Goal: Task Accomplishment & Management: Complete application form

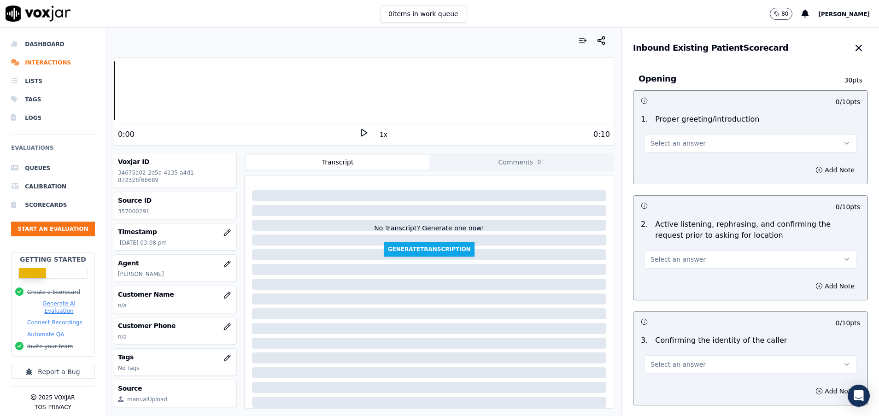
click at [709, 139] on button "Select an answer" at bounding box center [751, 143] width 212 height 18
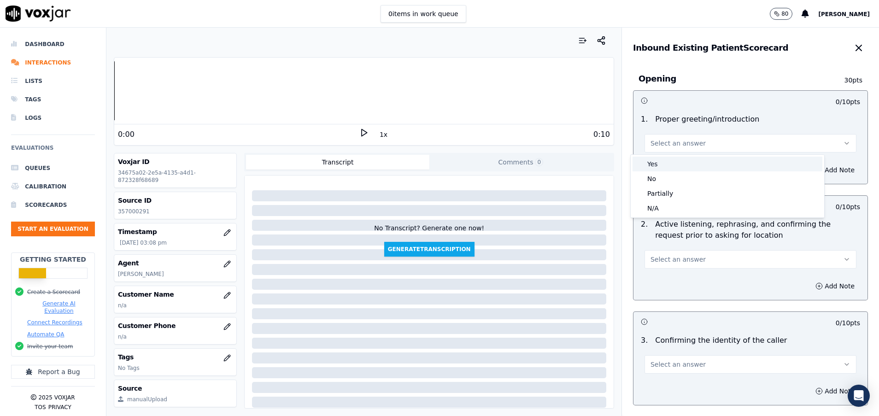
click at [693, 161] on div "Yes" at bounding box center [728, 164] width 190 height 15
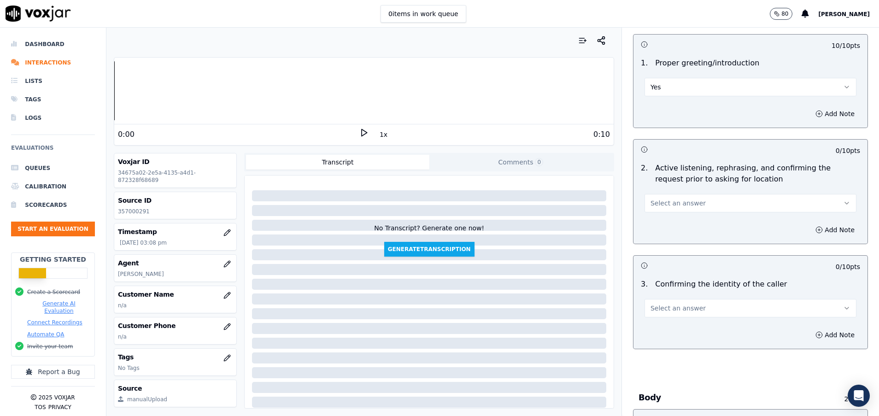
scroll to position [69, 0]
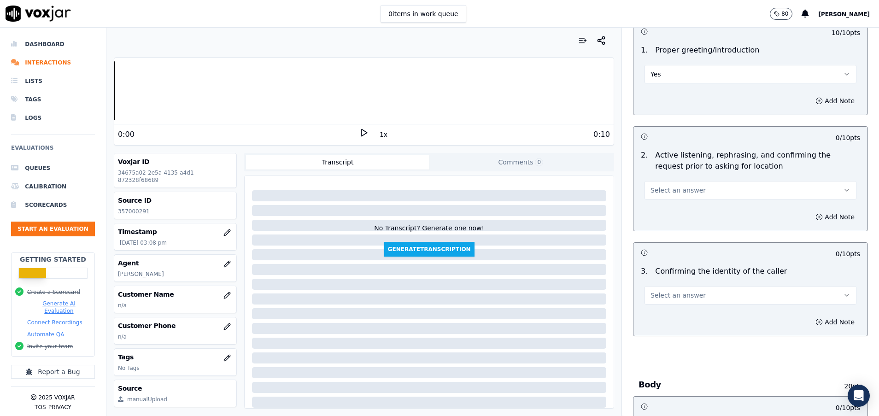
click at [687, 190] on button "Select an answer" at bounding box center [751, 190] width 212 height 18
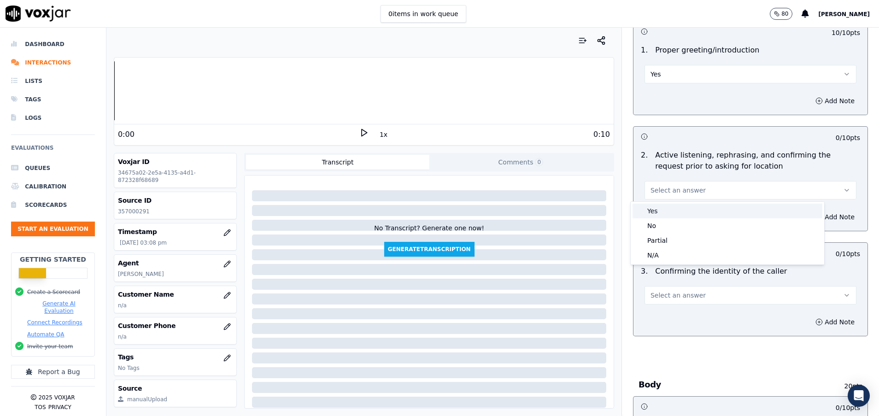
click at [687, 206] on div "Yes" at bounding box center [728, 211] width 190 height 15
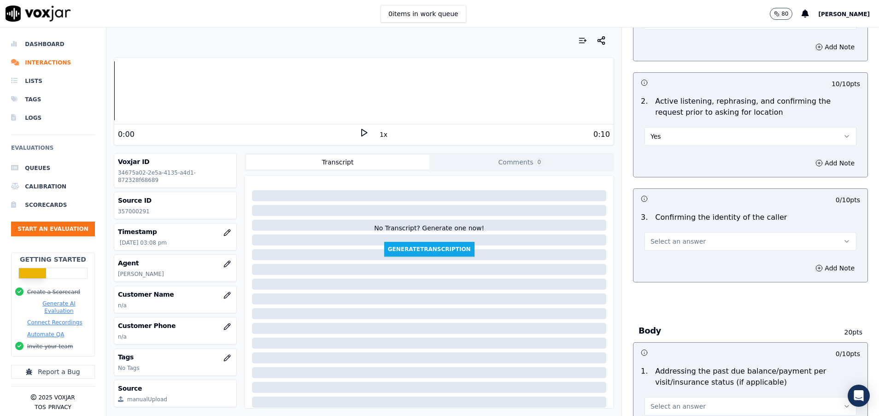
scroll to position [138, 0]
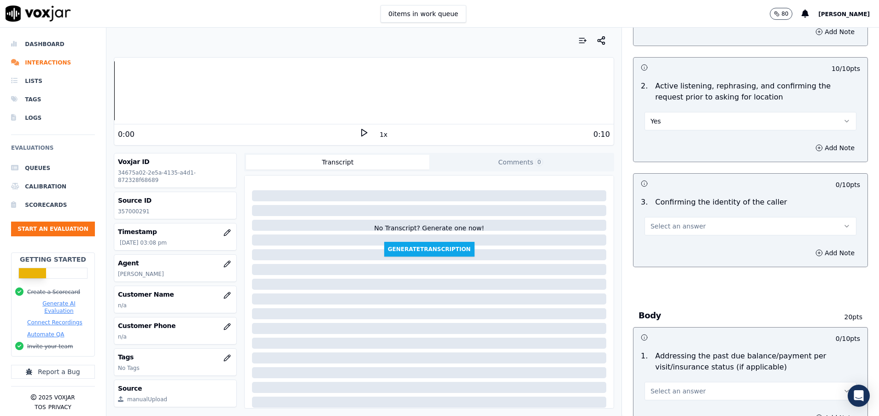
click at [684, 223] on button "Select an answer" at bounding box center [751, 226] width 212 height 18
click at [685, 246] on div "Yes" at bounding box center [728, 247] width 190 height 15
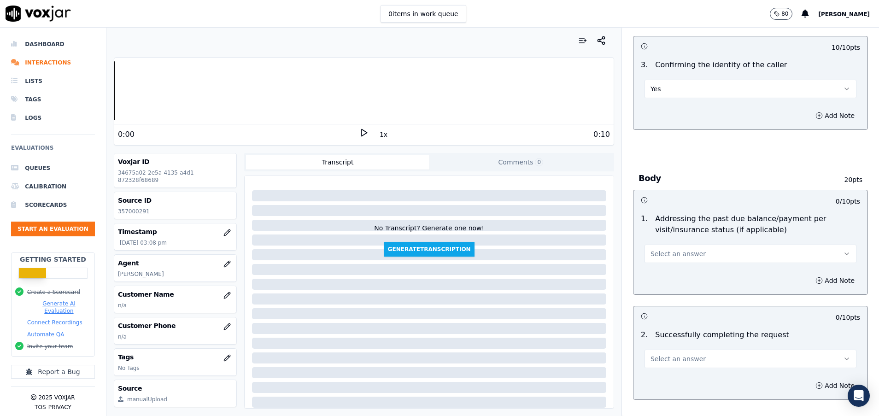
scroll to position [276, 0]
click at [680, 260] on button "Select an answer" at bounding box center [751, 253] width 212 height 18
click at [664, 302] on div "N/A" at bounding box center [728, 303] width 190 height 15
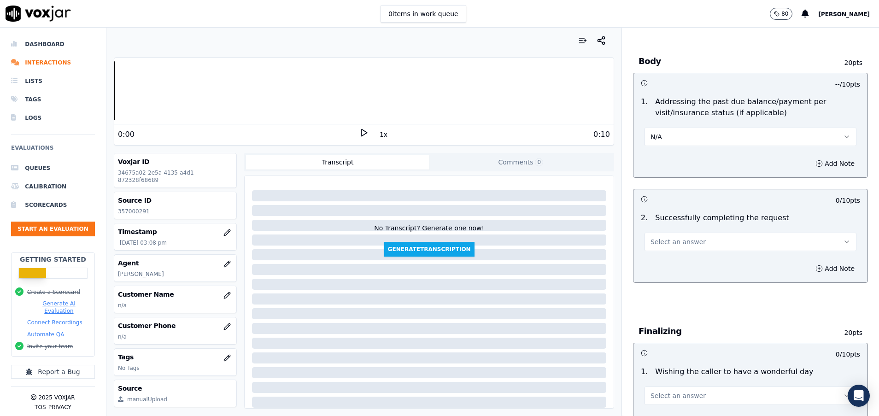
scroll to position [415, 0]
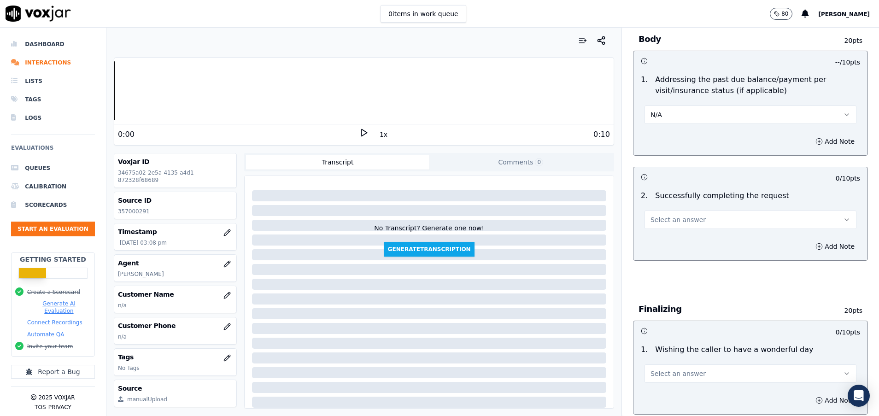
click at [708, 219] on button "Select an answer" at bounding box center [751, 220] width 212 height 18
click at [682, 240] on div "Yes" at bounding box center [728, 240] width 190 height 15
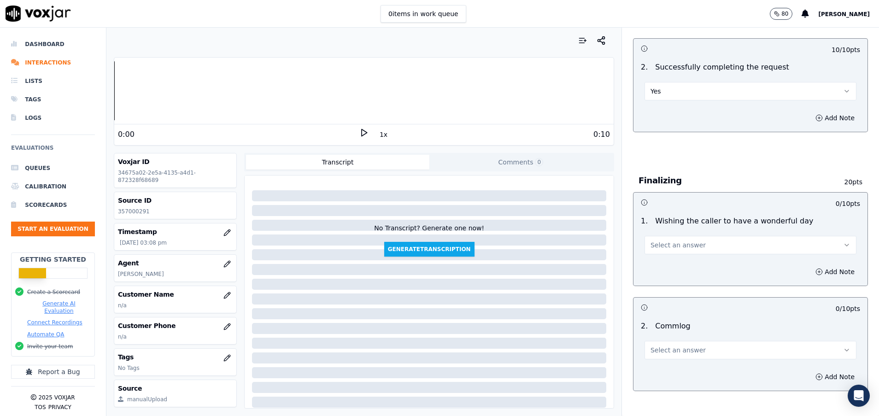
scroll to position [553, 0]
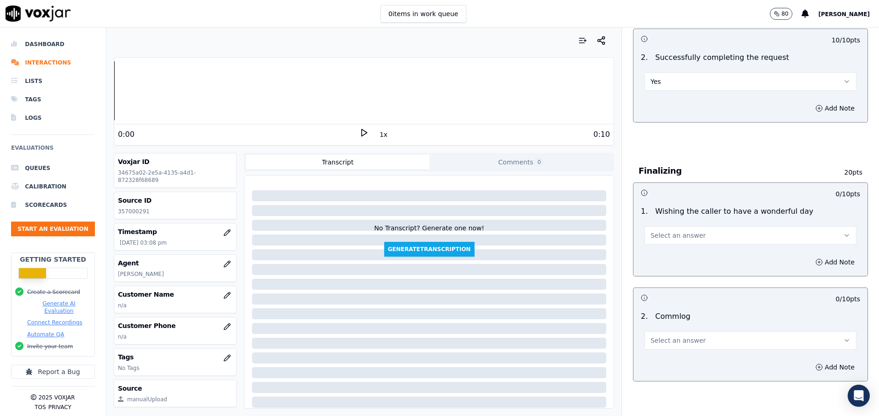
click at [682, 240] on span "Select an answer" at bounding box center [678, 235] width 55 height 9
click at [668, 258] on div "Yes" at bounding box center [728, 256] width 190 height 15
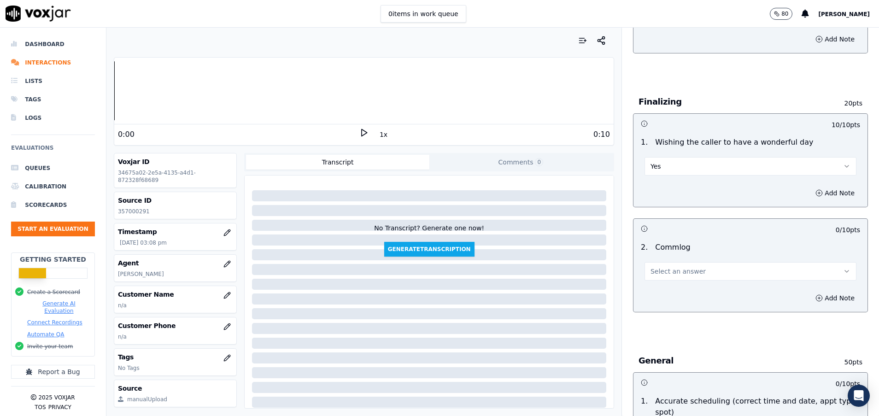
click at [665, 277] on button "Select an answer" at bounding box center [751, 271] width 212 height 18
click at [665, 290] on div "Yes" at bounding box center [728, 292] width 190 height 15
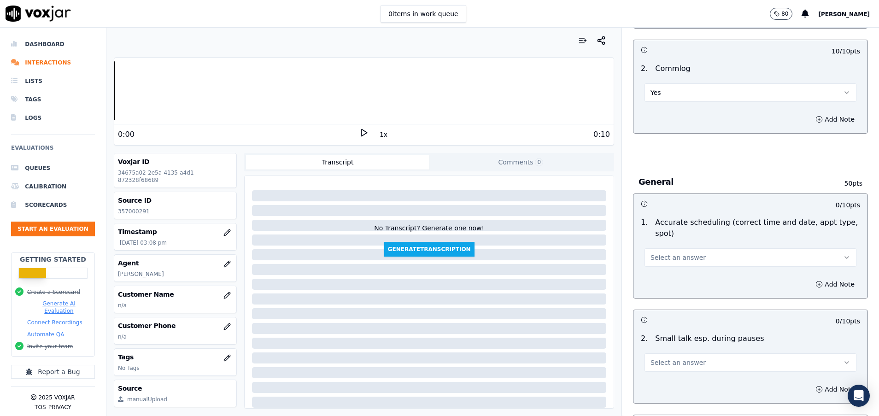
scroll to position [829, 0]
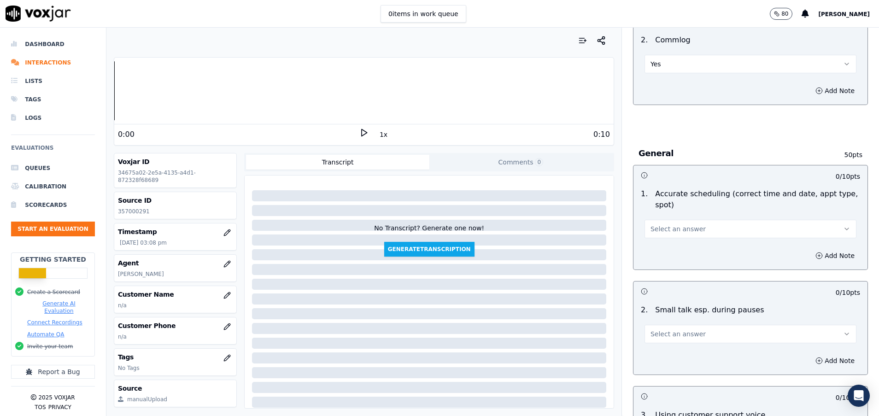
click at [674, 220] on button "Select an answer" at bounding box center [751, 229] width 212 height 18
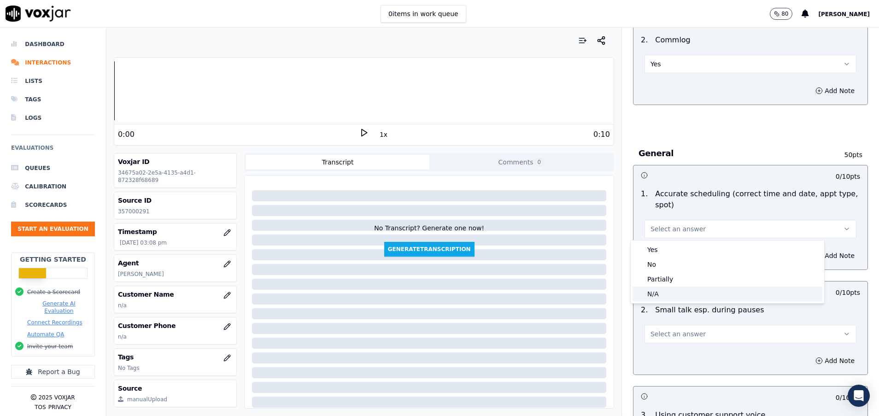
click at [674, 291] on div "N/A" at bounding box center [728, 294] width 190 height 15
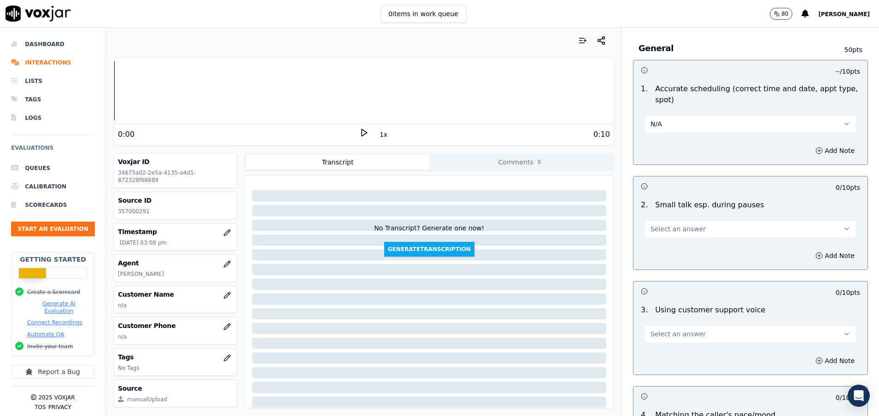
scroll to position [967, 0]
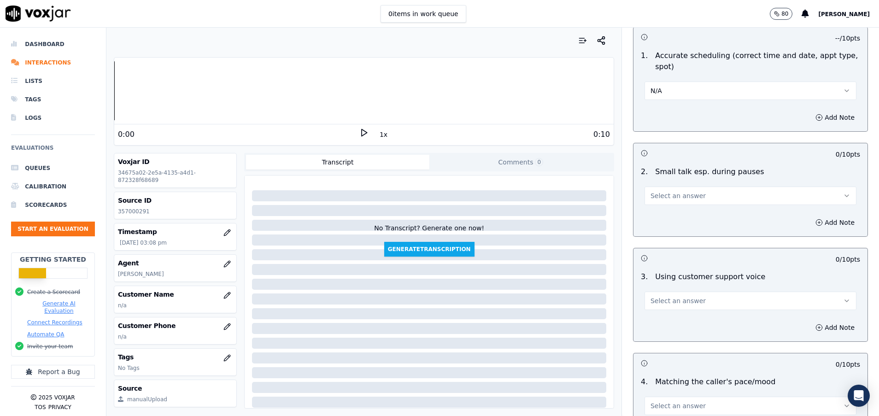
click at [693, 200] on button "Select an answer" at bounding box center [751, 196] width 212 height 18
click at [691, 251] on div "N/A" at bounding box center [728, 246] width 190 height 15
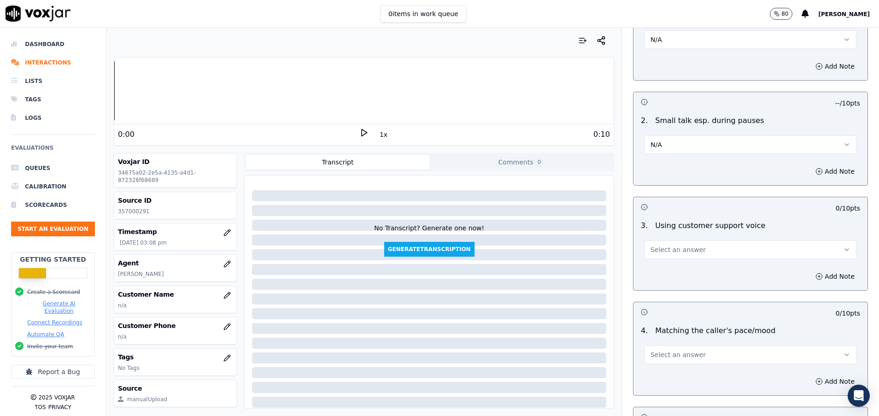
scroll to position [1037, 0]
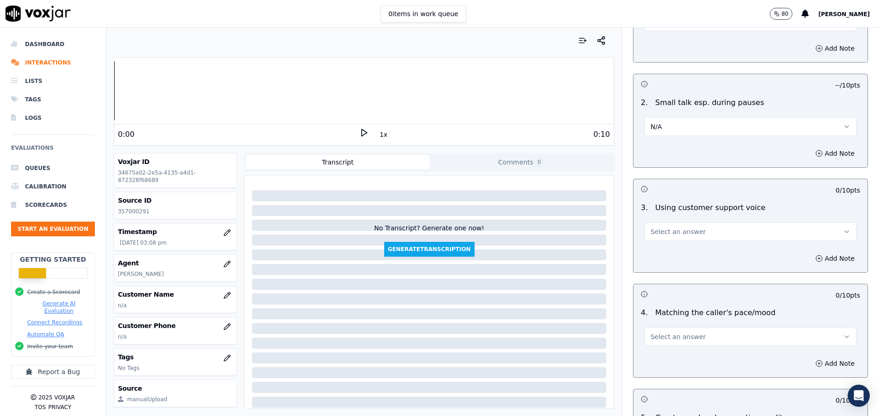
click at [690, 231] on button "Select an answer" at bounding box center [751, 232] width 212 height 18
click at [677, 252] on div "Yes" at bounding box center [728, 252] width 190 height 15
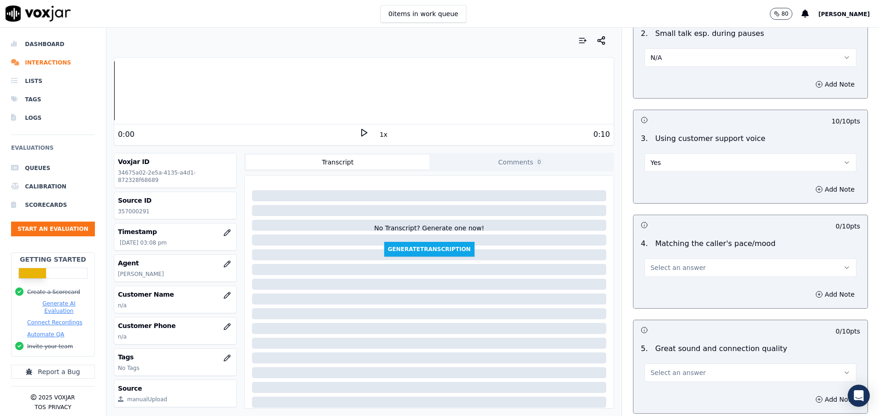
click at [698, 265] on button "Select an answer" at bounding box center [751, 267] width 212 height 18
click at [695, 286] on div "Yes" at bounding box center [728, 288] width 190 height 15
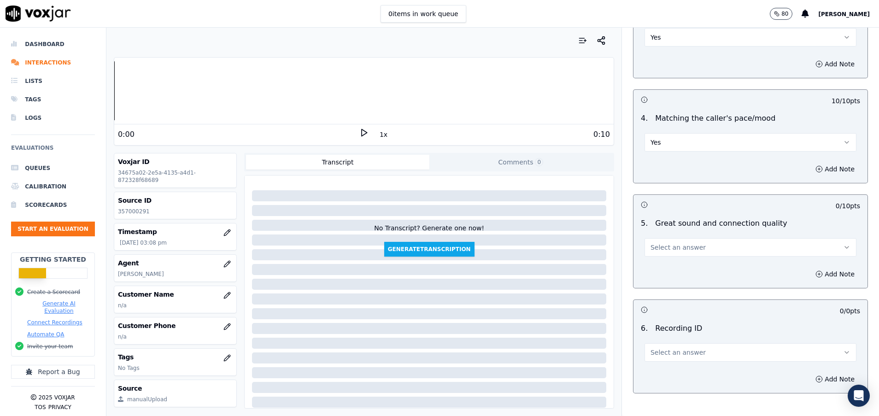
scroll to position [1244, 0]
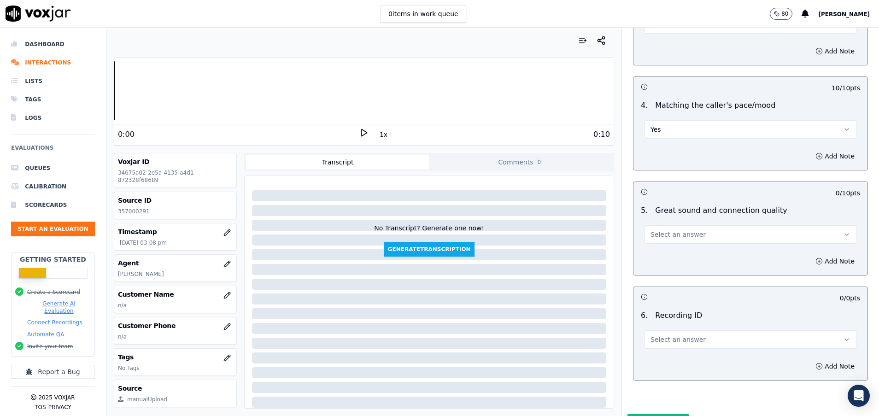
click at [704, 238] on button "Select an answer" at bounding box center [751, 234] width 212 height 18
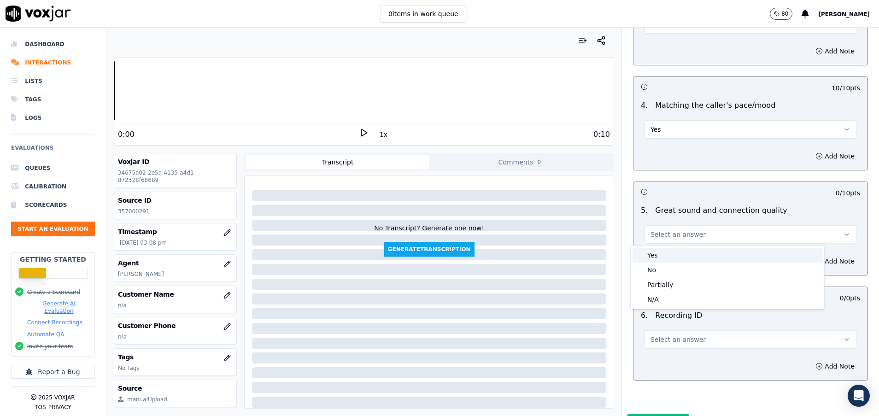
click at [700, 255] on div "Yes" at bounding box center [728, 255] width 190 height 15
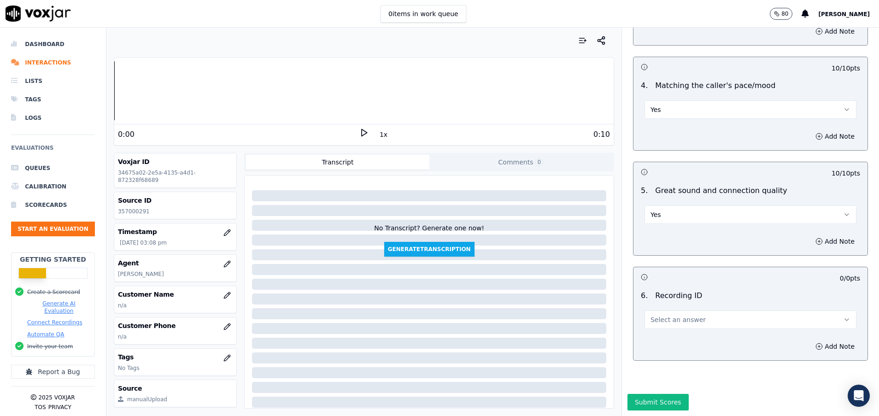
scroll to position [1296, 0]
click at [686, 298] on div "6 . Recording ID Select an answer" at bounding box center [750, 310] width 234 height 46
click at [686, 311] on button "Select an answer" at bounding box center [751, 320] width 212 height 18
click at [680, 311] on div "N/A" at bounding box center [728, 314] width 190 height 15
click at [642, 394] on button "Submit Scores" at bounding box center [657, 402] width 61 height 17
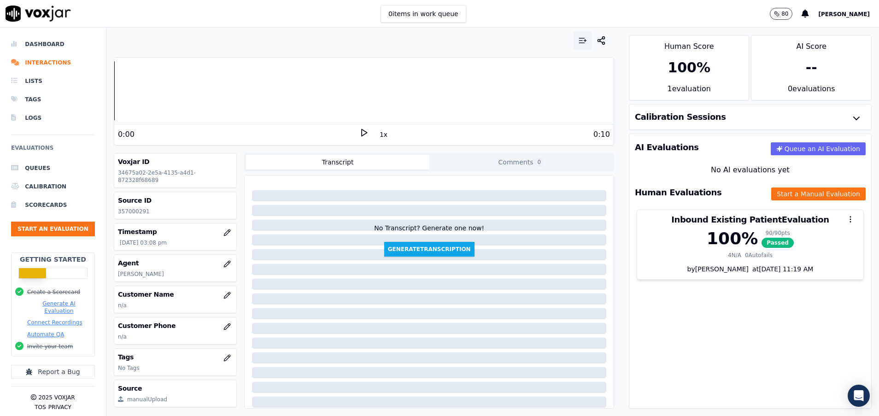
click at [574, 45] on button "button" at bounding box center [583, 40] width 18 height 18
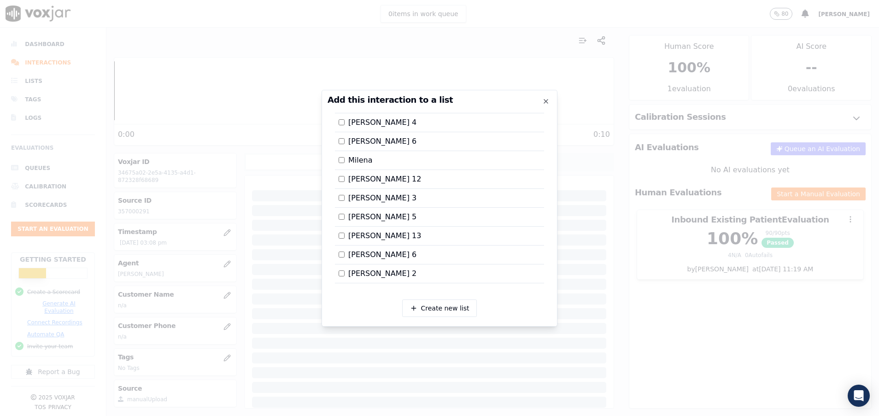
scroll to position [811, 0]
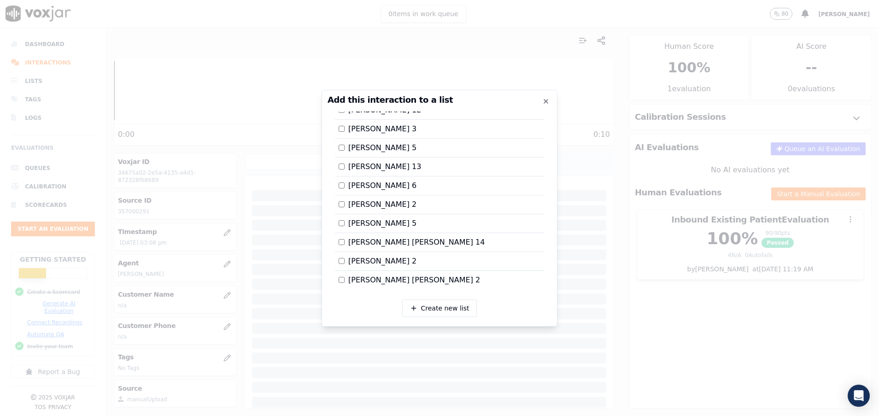
click at [723, 346] on div at bounding box center [439, 208] width 879 height 416
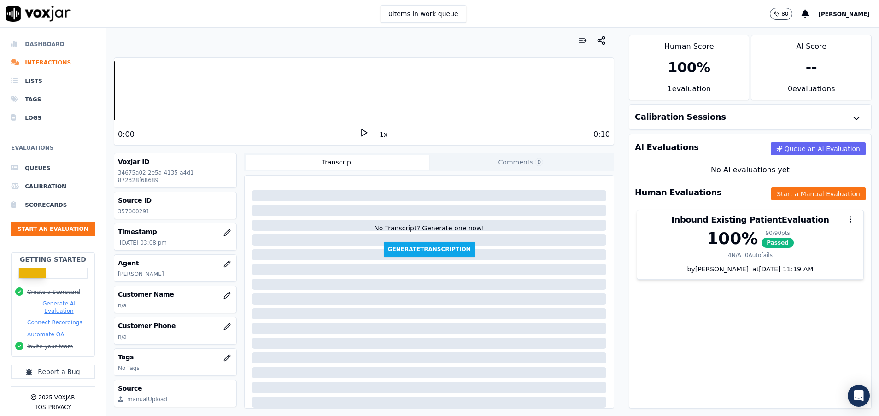
click at [44, 42] on li "Dashboard" at bounding box center [53, 44] width 84 height 18
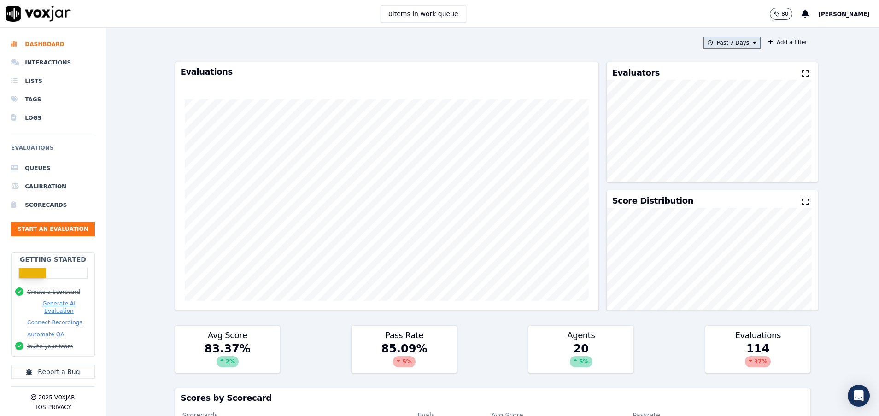
click at [715, 45] on button "Past 7 Days" at bounding box center [732, 43] width 57 height 12
click at [718, 70] on div "[DATE]" at bounding box center [727, 70] width 19 height 7
click at [738, 156] on button "Add" at bounding box center [747, 148] width 18 height 15
click at [29, 61] on li "Interactions" at bounding box center [53, 62] width 84 height 18
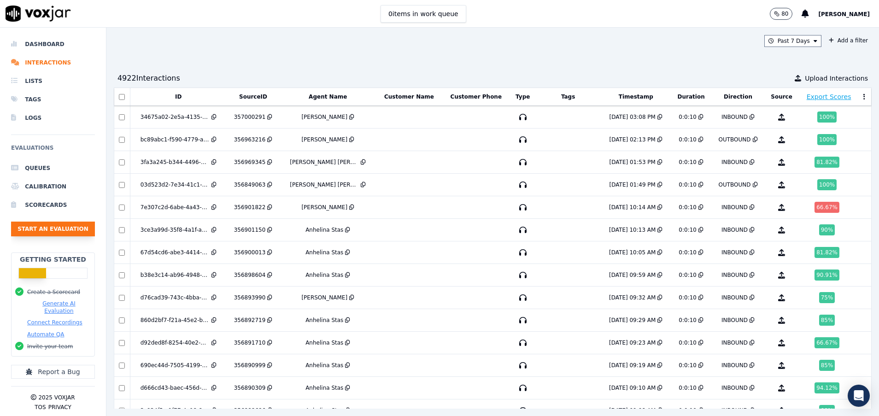
click at [59, 231] on button "Start an Evaluation" at bounding box center [53, 229] width 84 height 15
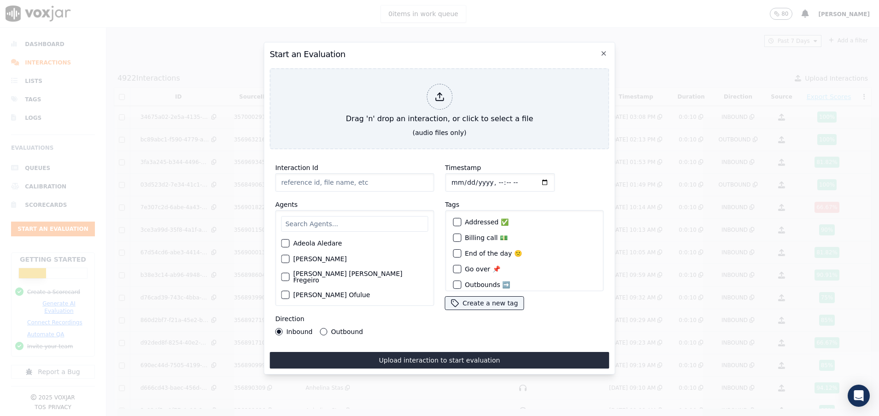
paste input "356938743"
type input "356938743"
click at [322, 216] on input "text" at bounding box center [354, 224] width 147 height 16
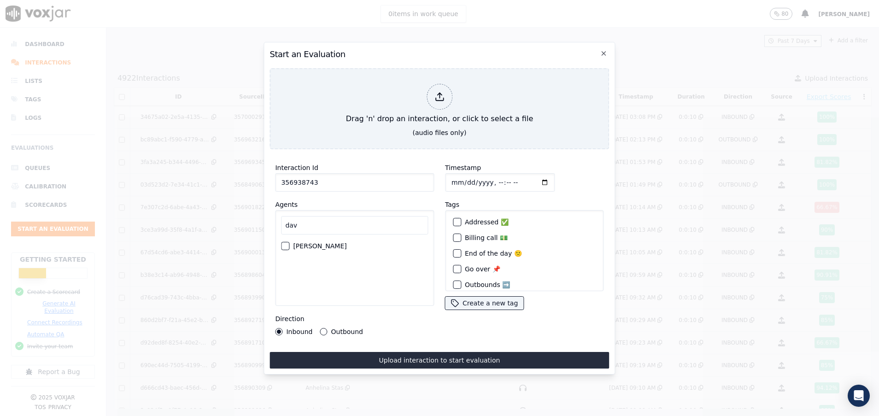
type input "dav"
click at [288, 243] on div "button" at bounding box center [284, 246] width 6 height 6
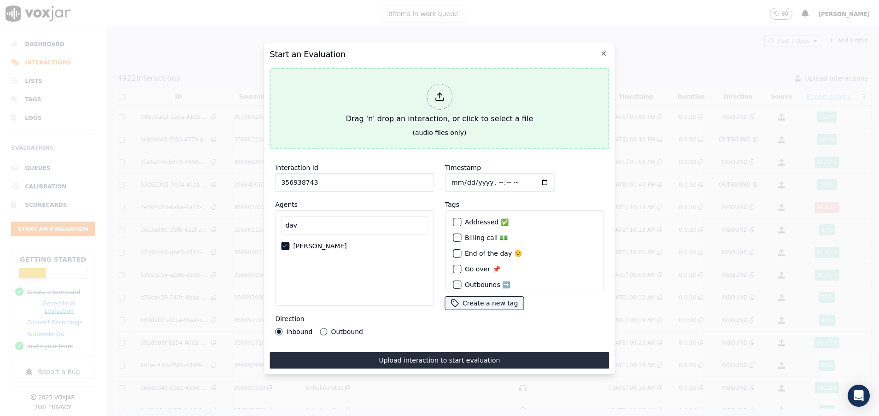
click at [422, 115] on div "Drag 'n' drop an interaction, or click to select a file" at bounding box center [439, 104] width 194 height 48
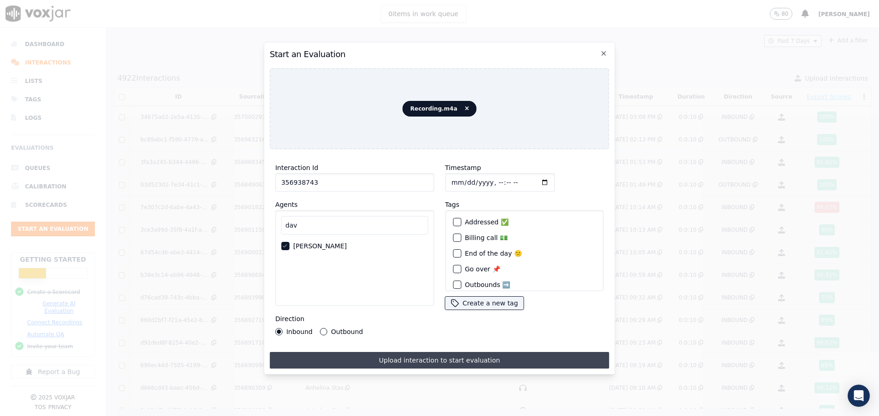
click at [400, 352] on button "Upload interaction to start evaluation" at bounding box center [440, 360] width 340 height 17
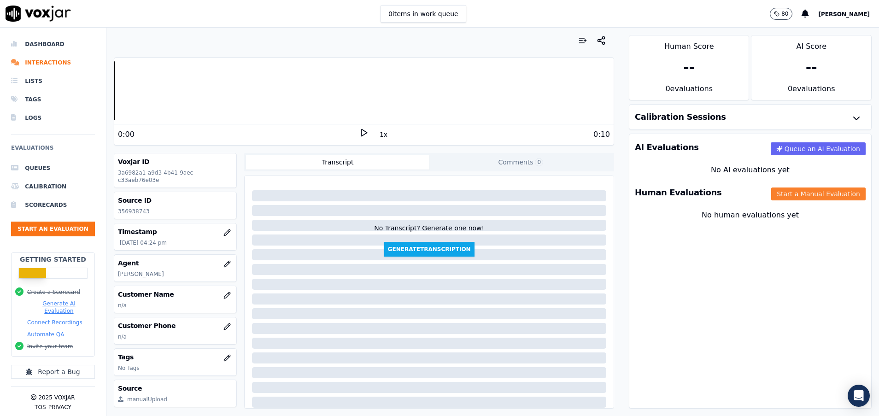
click at [777, 195] on button "Start a Manual Evaluation" at bounding box center [818, 194] width 94 height 13
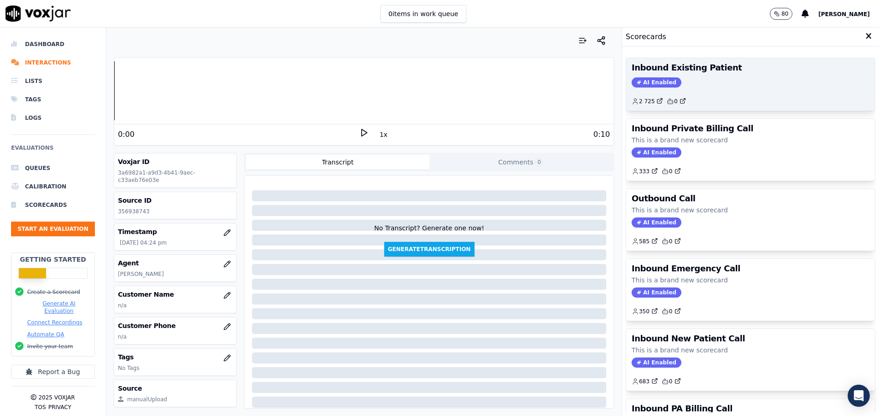
click at [687, 84] on div "AI Enabled" at bounding box center [751, 82] width 238 height 10
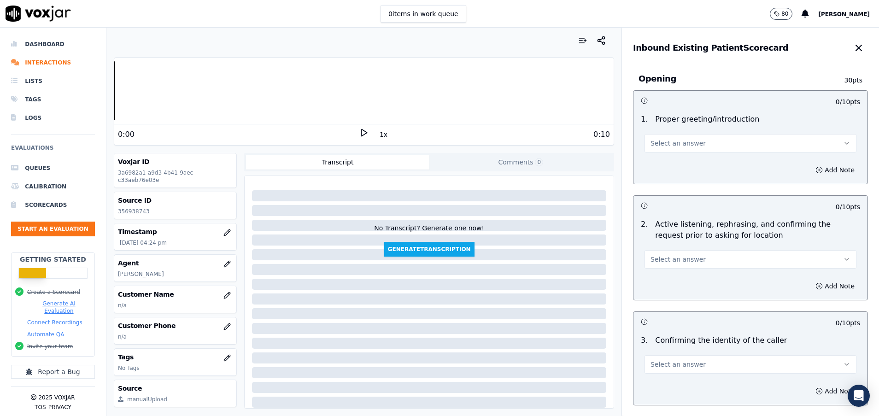
click at [705, 148] on button "Select an answer" at bounding box center [751, 143] width 212 height 18
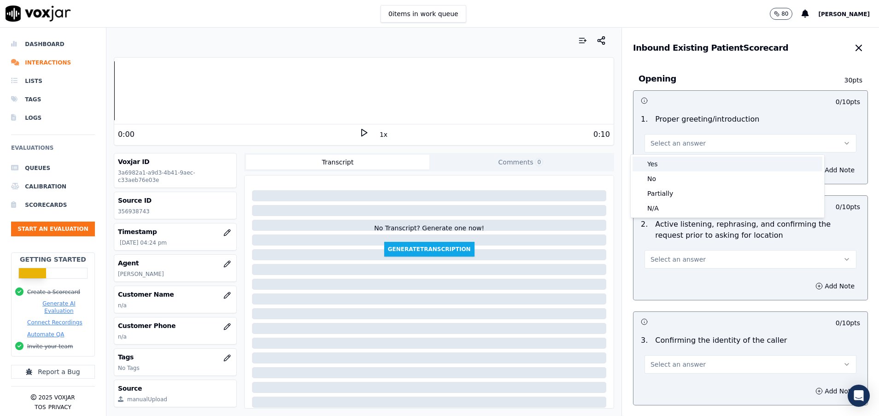
click at [702, 158] on div "Yes" at bounding box center [728, 164] width 190 height 15
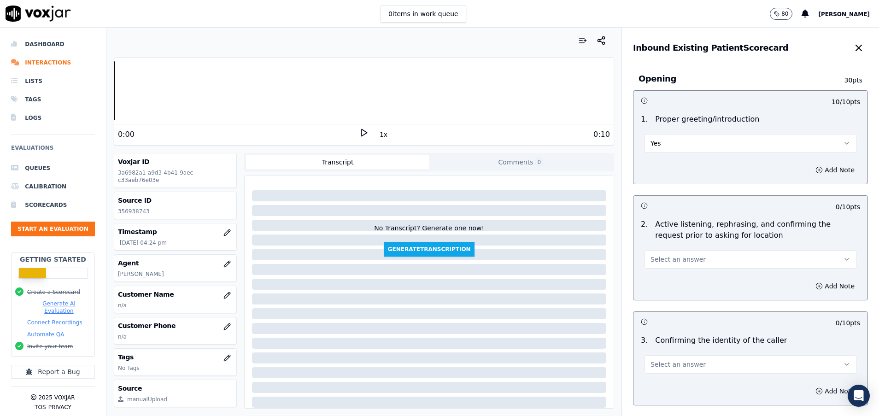
click at [679, 255] on button "Select an answer" at bounding box center [751, 259] width 212 height 18
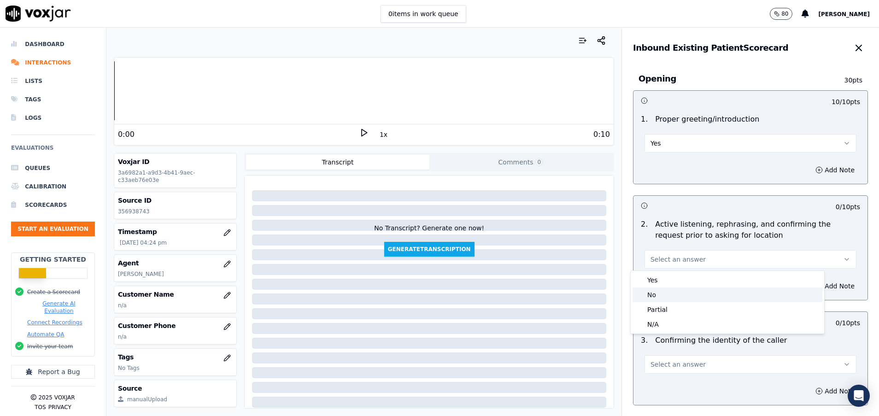
click at [679, 294] on div "No" at bounding box center [728, 294] width 190 height 15
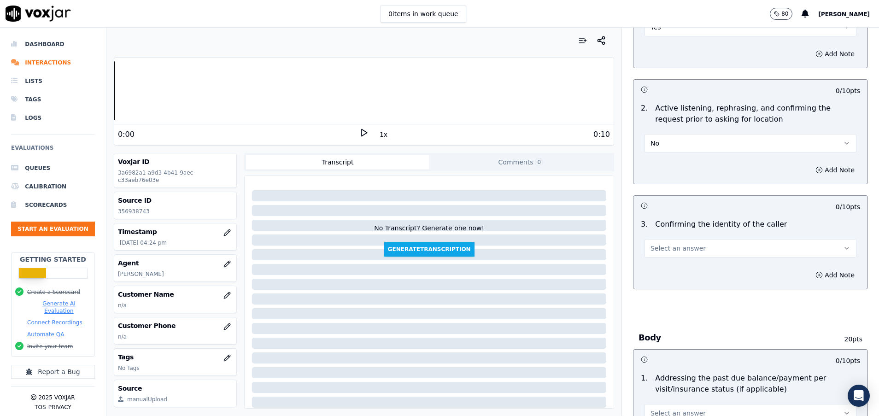
scroll to position [138, 0]
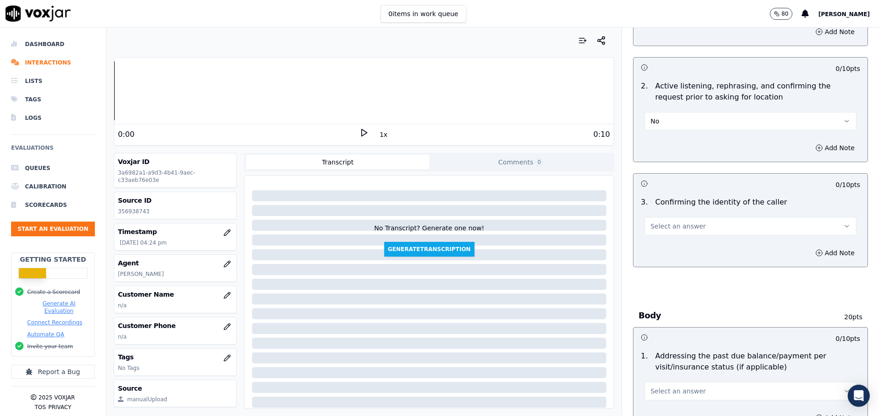
click at [751, 232] on button "Select an answer" at bounding box center [751, 226] width 212 height 18
click at [688, 250] on div "Yes" at bounding box center [728, 247] width 190 height 15
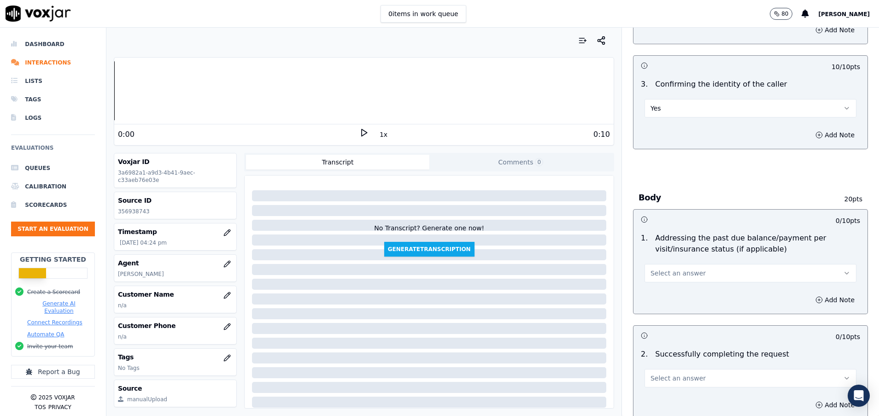
scroll to position [276, 0]
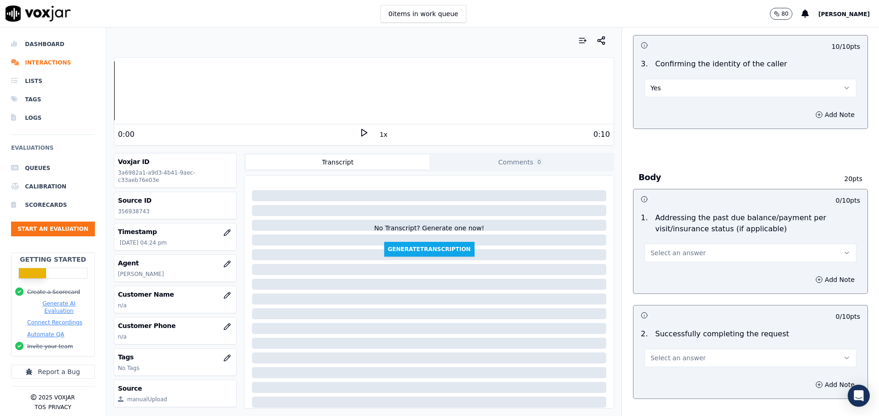
click at [651, 252] on span "Select an answer" at bounding box center [678, 252] width 55 height 9
click at [647, 300] on div "N/A" at bounding box center [728, 303] width 190 height 15
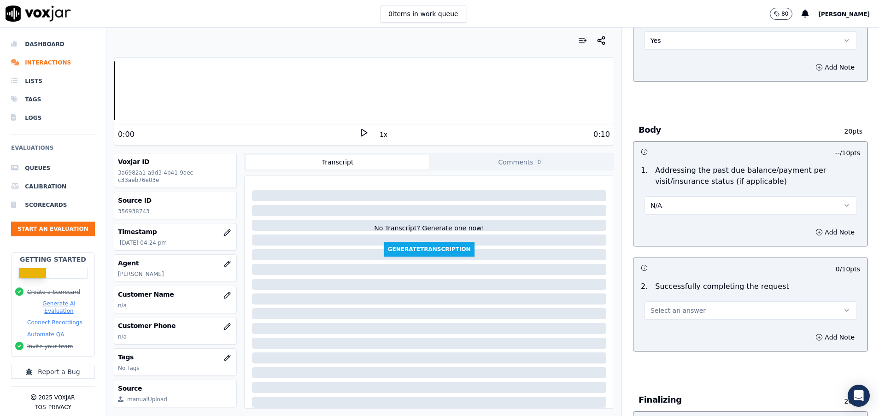
scroll to position [346, 0]
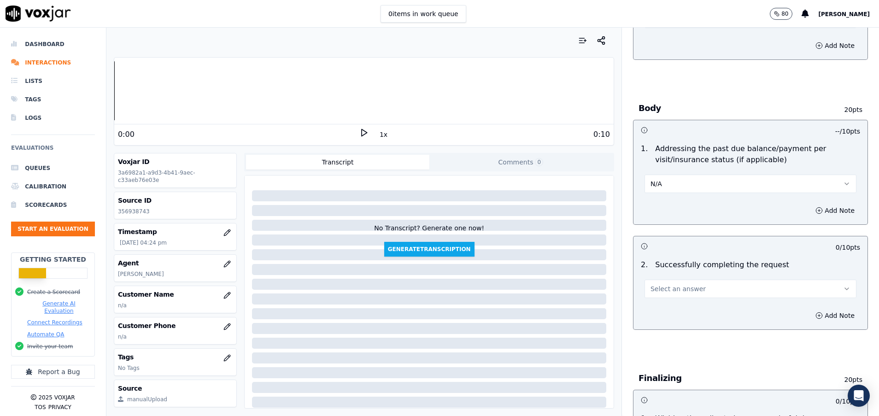
click at [682, 283] on button "Select an answer" at bounding box center [751, 289] width 212 height 18
click at [688, 309] on div "Yes" at bounding box center [728, 309] width 190 height 15
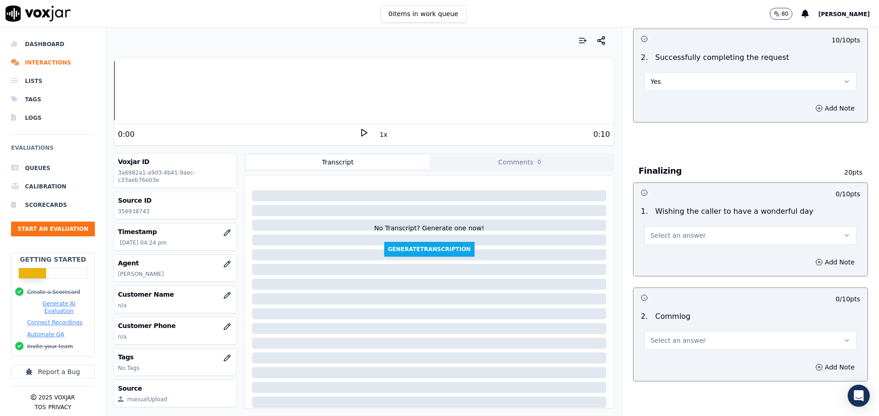
scroll to position [622, 0]
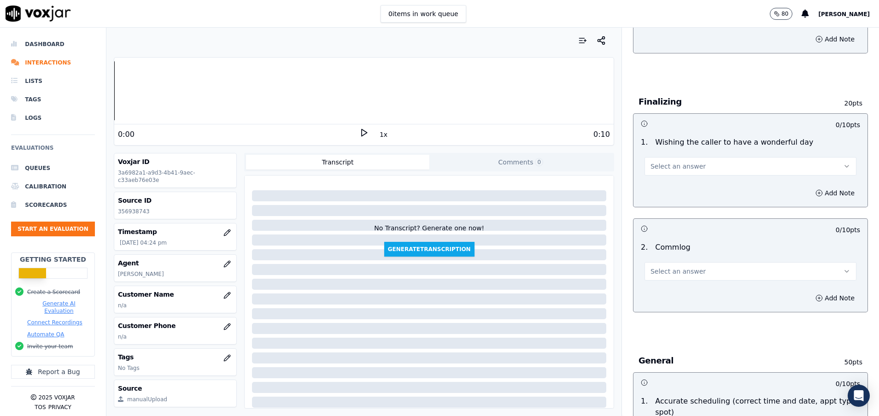
click at [665, 270] on span "Select an answer" at bounding box center [678, 271] width 55 height 9
click at [666, 287] on div "Yes" at bounding box center [728, 292] width 190 height 15
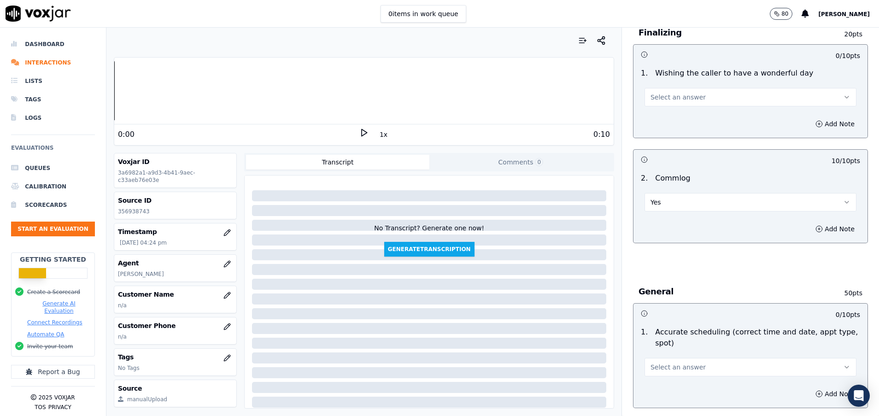
scroll to position [829, 0]
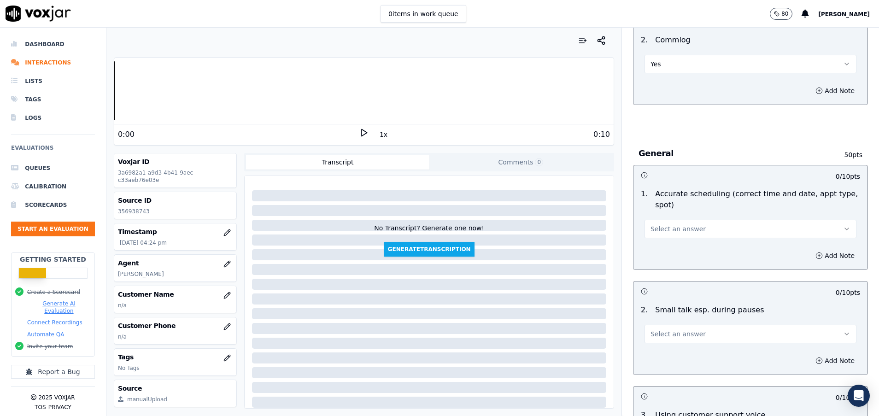
click at [694, 228] on button "Select an answer" at bounding box center [751, 229] width 212 height 18
click at [688, 252] on div "Yes" at bounding box center [728, 249] width 190 height 15
drag, startPoint x: 629, startPoint y: 335, endPoint x: 658, endPoint y: 335, distance: 29.0
click at [637, 335] on div "Select an answer" at bounding box center [750, 330] width 227 height 28
click at [658, 335] on span "Select an answer" at bounding box center [678, 333] width 55 height 9
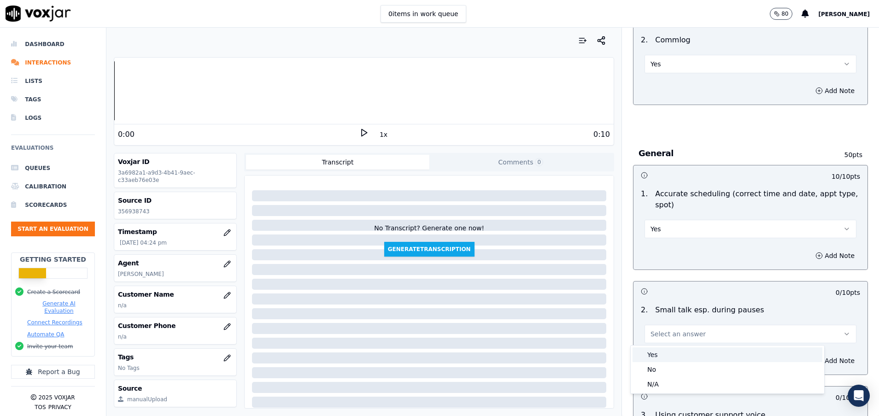
click at [656, 357] on div "Yes" at bounding box center [728, 354] width 190 height 15
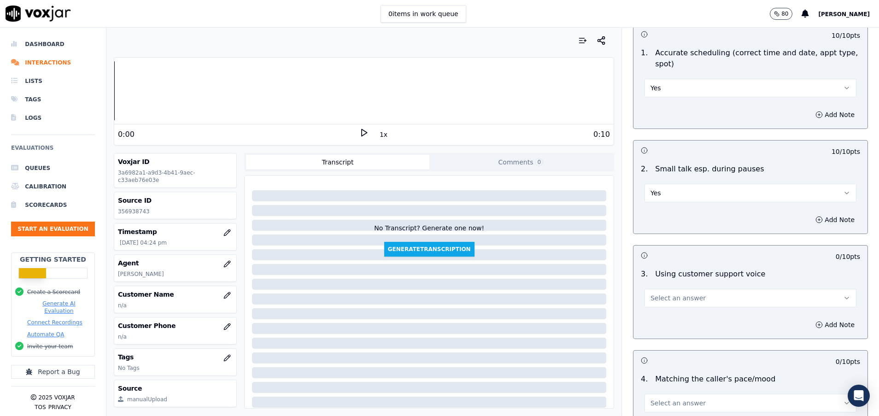
scroll to position [1037, 0]
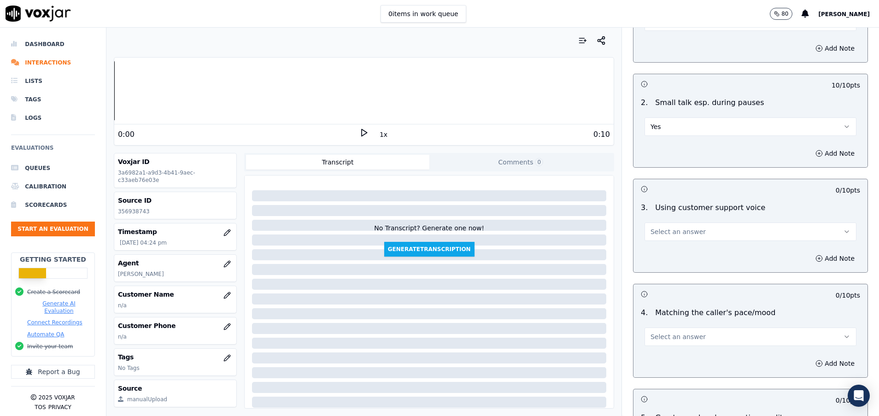
click at [654, 232] on span "Select an answer" at bounding box center [678, 231] width 55 height 9
click at [661, 248] on div "Yes" at bounding box center [728, 252] width 190 height 15
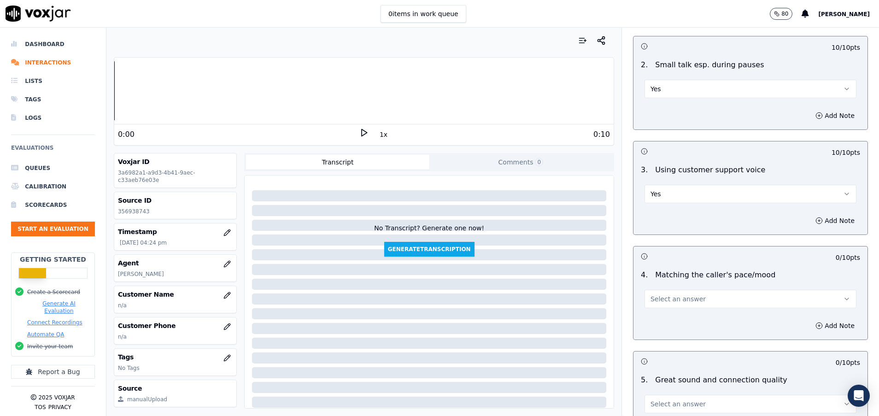
scroll to position [1106, 0]
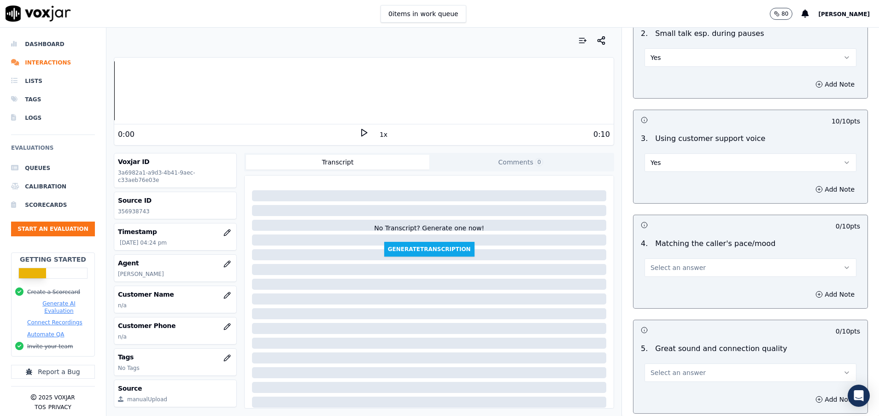
click at [662, 271] on span "Select an answer" at bounding box center [678, 267] width 55 height 9
click at [664, 287] on div "Yes" at bounding box center [728, 288] width 190 height 15
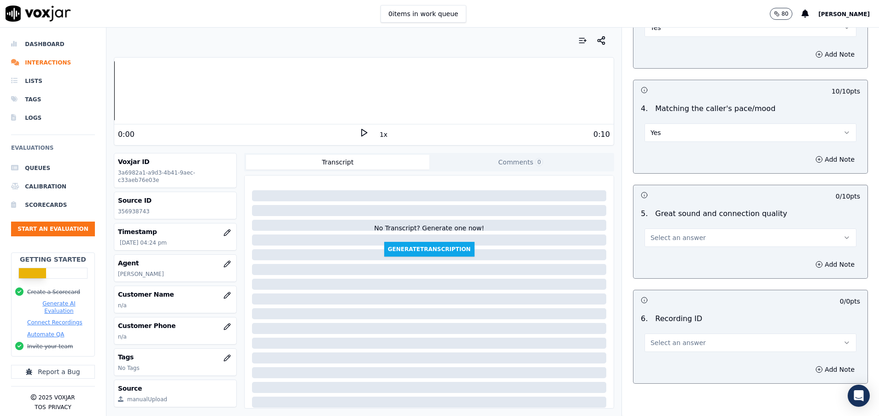
scroll to position [1244, 0]
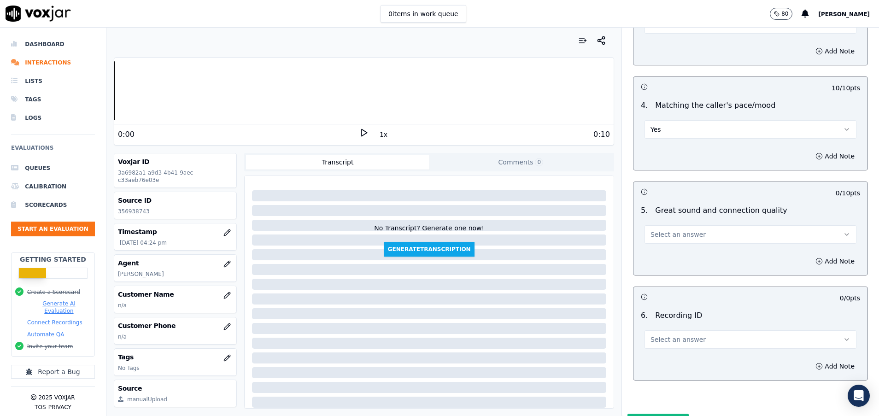
click at [662, 234] on span "Select an answer" at bounding box center [678, 234] width 55 height 9
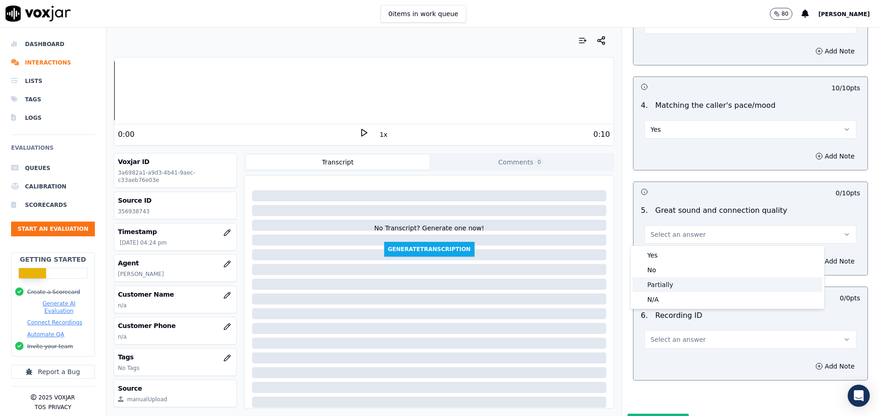
click at [668, 288] on div "Partially" at bounding box center [728, 284] width 190 height 15
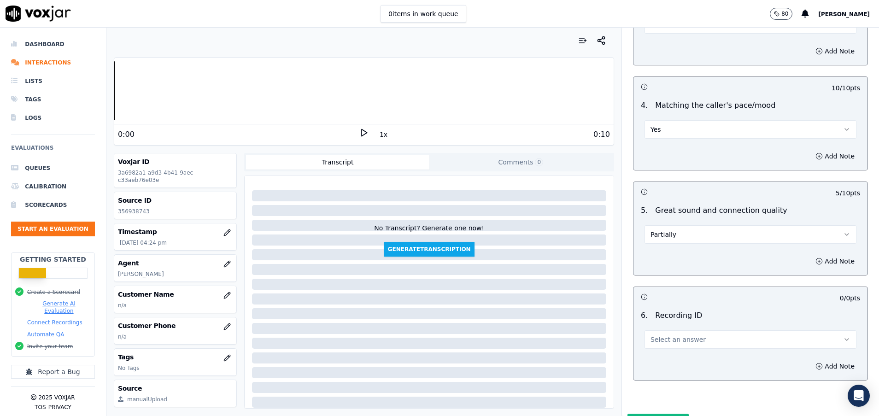
click at [673, 344] on span "Select an answer" at bounding box center [678, 339] width 55 height 9
click at [670, 369] on div "N/A" at bounding box center [728, 365] width 190 height 15
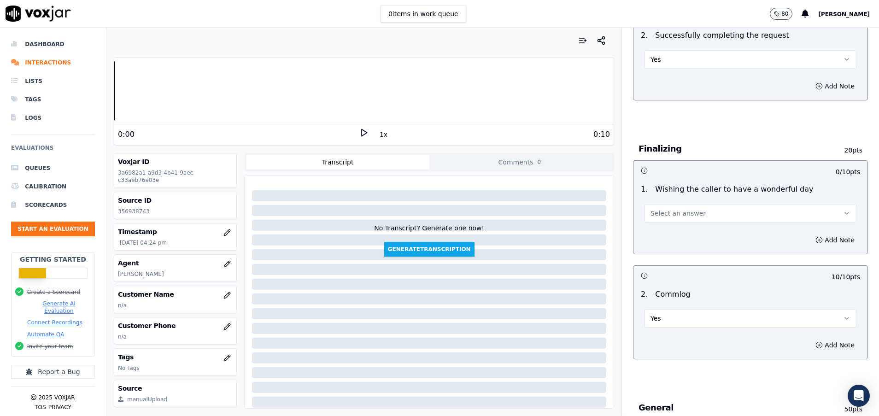
scroll to position [553, 0]
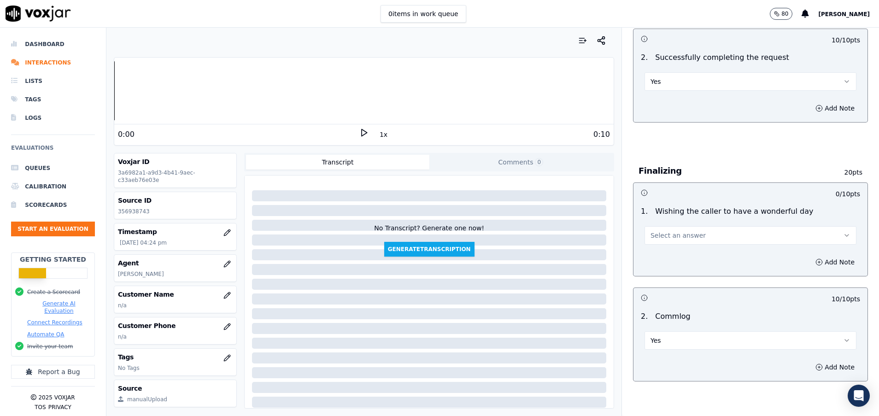
click at [689, 242] on button "Select an answer" at bounding box center [751, 235] width 212 height 18
click at [657, 255] on div "Yes" at bounding box center [728, 256] width 190 height 15
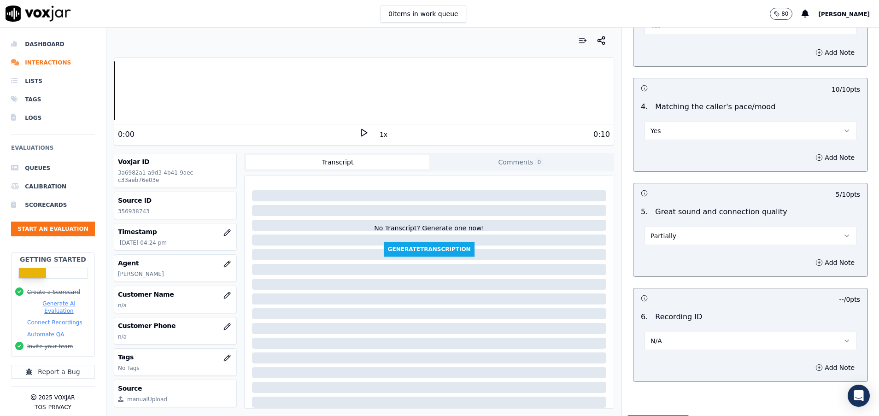
scroll to position [1296, 0]
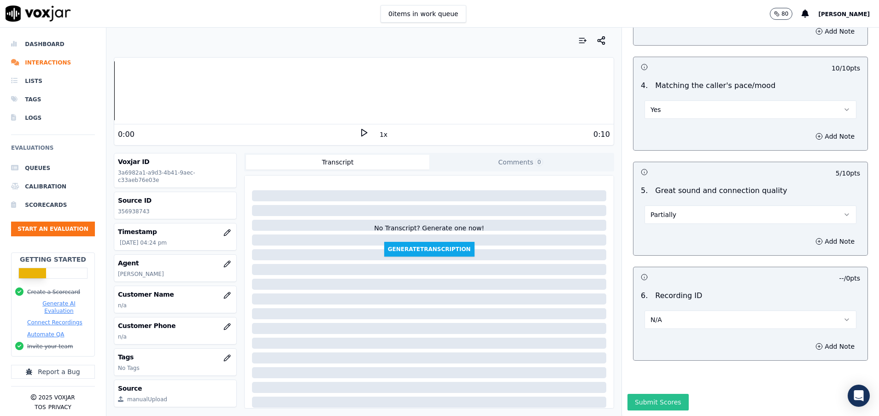
click at [642, 394] on button "Submit Scores" at bounding box center [657, 402] width 61 height 17
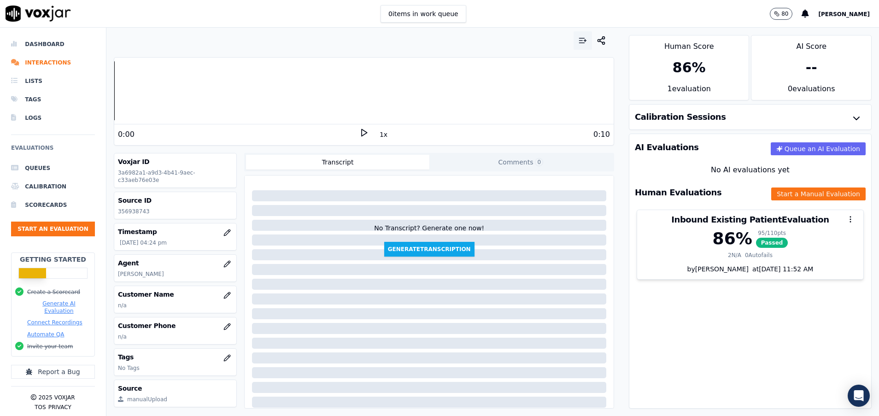
click at [574, 37] on button "button" at bounding box center [583, 40] width 18 height 18
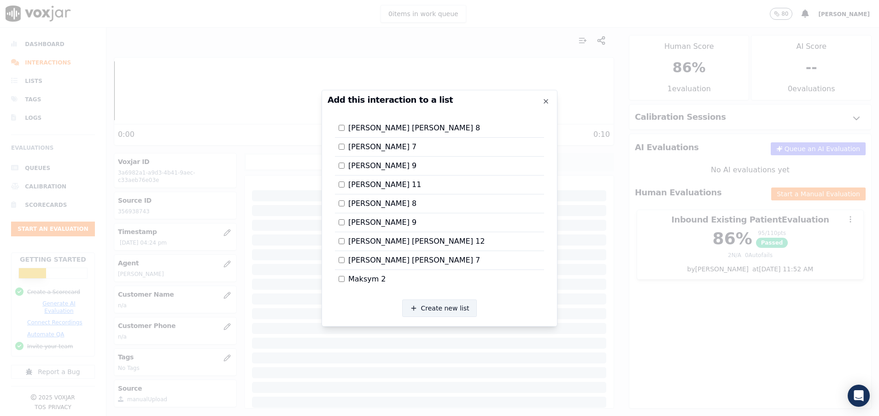
click at [438, 307] on button "Create new list" at bounding box center [439, 308] width 75 height 18
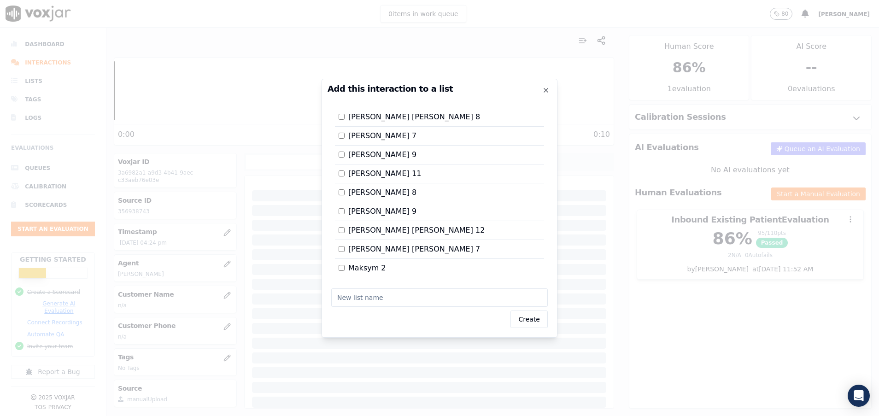
click at [364, 296] on input "text" at bounding box center [439, 297] width 217 height 18
type input "[PERSON_NAME] 14"
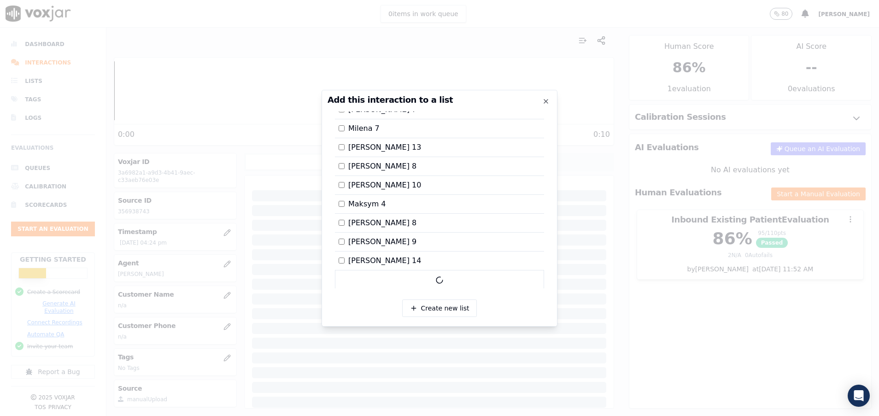
scroll to position [265, 0]
click at [649, 319] on div at bounding box center [439, 208] width 879 height 416
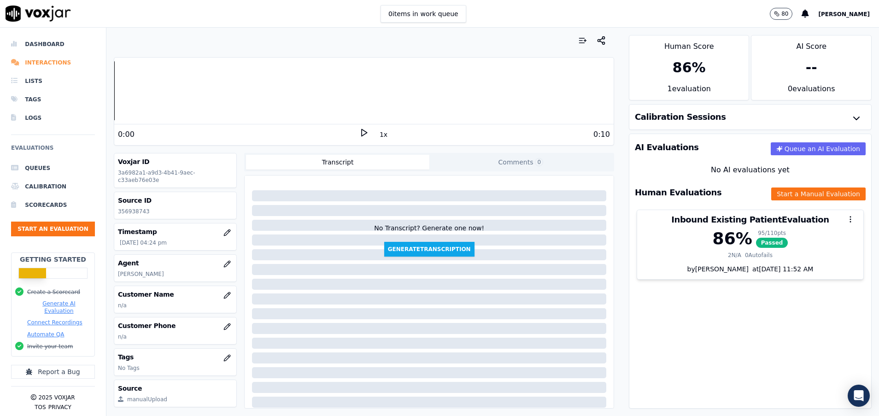
click at [60, 62] on li "Interactions" at bounding box center [53, 62] width 84 height 18
